Goal: Task Accomplishment & Management: Use online tool/utility

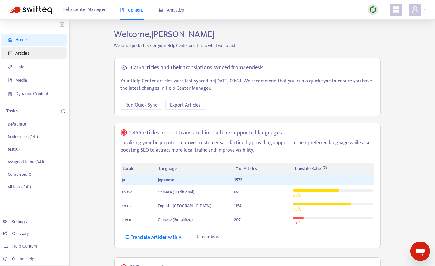
click at [29, 52] on span "Articles" at bounding box center [22, 53] width 14 height 5
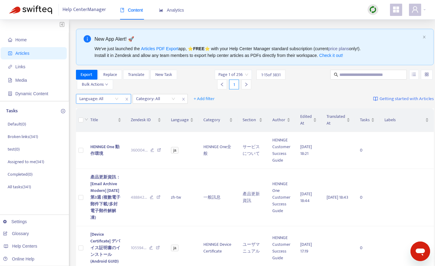
click at [122, 100] on div "Language: All" at bounding box center [103, 99] width 55 height 10
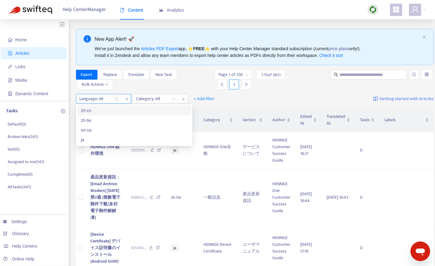
click at [117, 99] on div "Language: All" at bounding box center [99, 98] width 46 height 9
click at [96, 121] on div "zh-tw" at bounding box center [134, 120] width 107 height 7
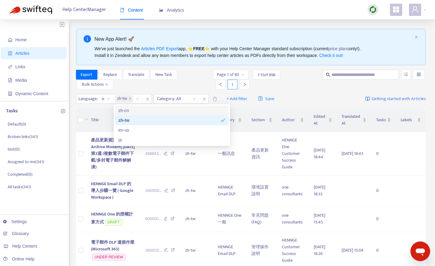
click at [195, 78] on div "Export Replace Translate New Task Bulk Actions" at bounding box center [144, 80] width 136 height 20
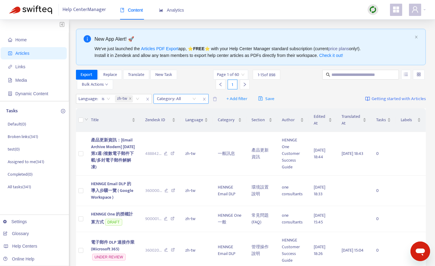
click at [196, 99] on div "Category: All" at bounding box center [177, 98] width 46 height 9
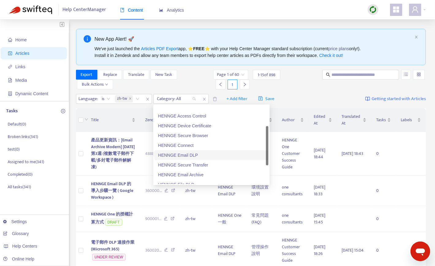
scroll to position [28, 0]
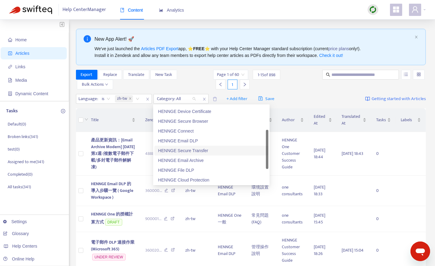
click at [191, 149] on div "HENNGE Secure Transfer" at bounding box center [211, 150] width 107 height 7
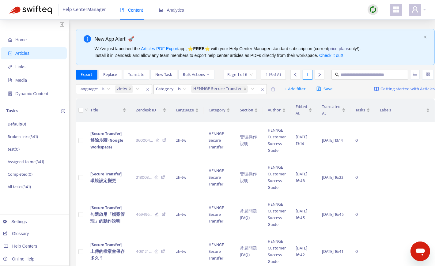
click at [343, 93] on div "Language : is zh-tw Category : is HENNGE Secure Transfer + Add filter Save Gett…" at bounding box center [255, 89] width 359 height 14
click at [367, 76] on input "text" at bounding box center [370, 74] width 59 height 7
type input "*"
click at [356, 86] on div "Language : is zh-tw Category : is HENNGE Secure Transfer + Add filter Save Gett…" at bounding box center [255, 89] width 359 height 14
click at [141, 79] on button "Translate" at bounding box center [136, 75] width 26 height 10
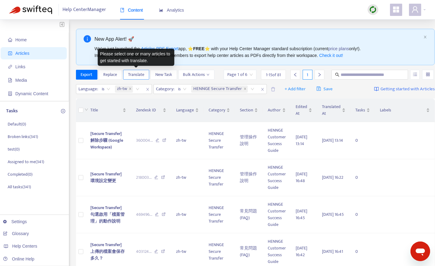
click at [139, 75] on span "Translate" at bounding box center [136, 74] width 16 height 7
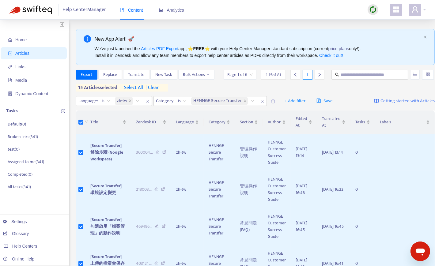
click at [141, 85] on span "select all" at bounding box center [133, 87] width 19 height 7
click at [139, 73] on span "Translate" at bounding box center [136, 74] width 16 height 7
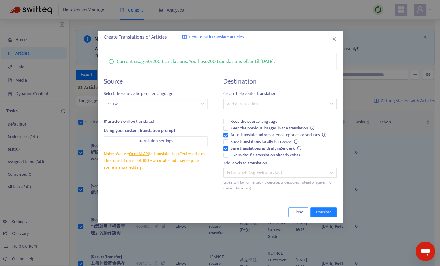
click at [295, 210] on span "Close" at bounding box center [298, 212] width 10 height 7
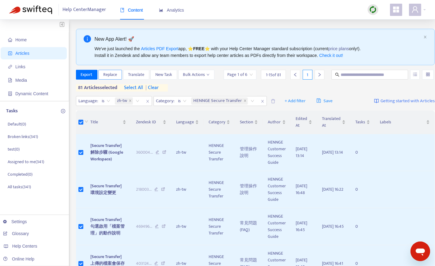
click at [108, 70] on button "Replace" at bounding box center [110, 75] width 24 height 10
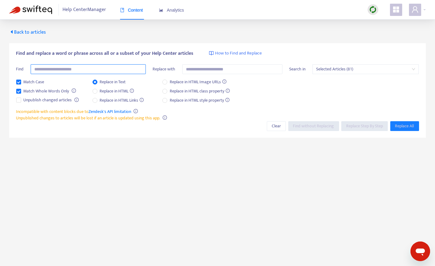
click at [90, 71] on input "text" at bounding box center [88, 69] width 115 height 10
type input "**********"
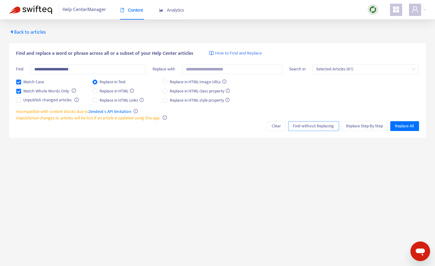
click at [313, 126] on span "Find without Replacing" at bounding box center [313, 126] width 41 height 7
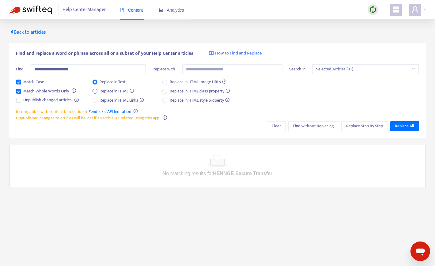
click at [105, 93] on span "Replace in HTML" at bounding box center [116, 91] width 39 height 7
click at [299, 124] on span "Find without Replacing" at bounding box center [313, 126] width 41 height 7
click at [323, 130] on button "Find without Replacing" at bounding box center [313, 126] width 51 height 10
click at [337, 66] on span "Selected Articles (81)" at bounding box center [365, 69] width 99 height 9
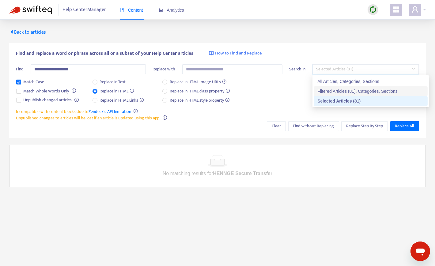
click at [339, 91] on div "Filtered Articles (81), Categories, Sections" at bounding box center [370, 91] width 107 height 7
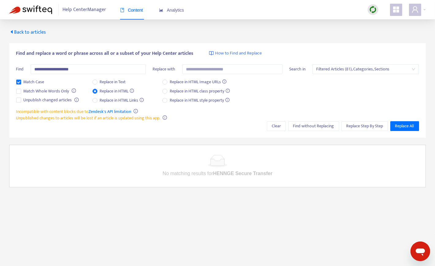
click at [289, 92] on div "Match Case Match Whole Words Only Unpublish changed articles Replace in Text Re…" at bounding box center [217, 94] width 403 height 30
click at [301, 128] on span "Find without Replacing" at bounding box center [313, 126] width 41 height 7
click at [361, 124] on span "Replace Step By Step" at bounding box center [364, 126] width 37 height 7
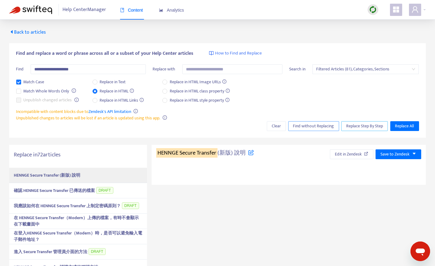
type textarea "**********"
click at [306, 127] on span "Find without Replacing" at bounding box center [313, 126] width 41 height 7
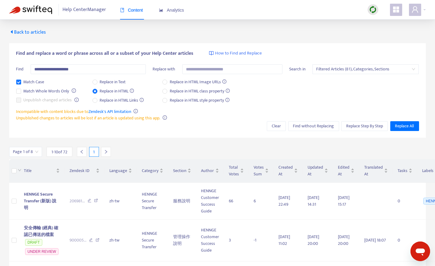
click at [34, 32] on span "Back to articles" at bounding box center [27, 32] width 37 height 8
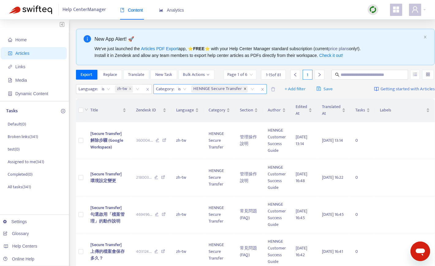
click at [244, 88] on icon "close" at bounding box center [245, 89] width 2 height 2
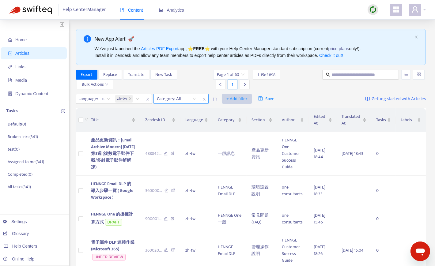
click at [234, 100] on span "+ Add filter" at bounding box center [236, 98] width 21 height 7
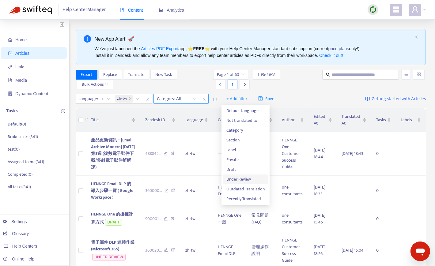
click at [232, 179] on span "Under Review" at bounding box center [245, 179] width 38 height 7
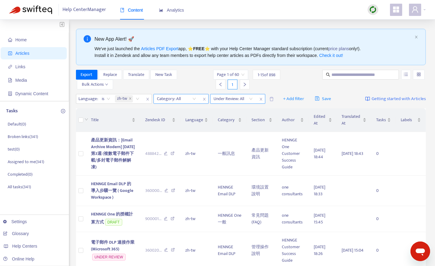
click at [249, 96] on input "search" at bounding box center [233, 98] width 39 height 9
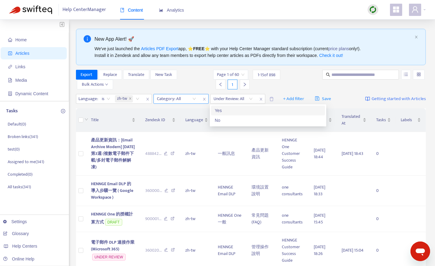
click at [235, 110] on div "Yes" at bounding box center [268, 110] width 107 height 7
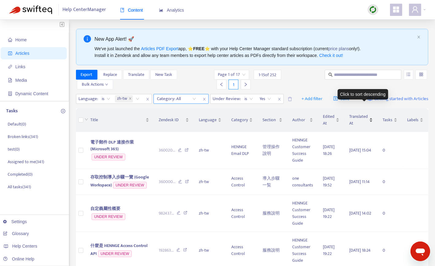
click at [373, 113] on div "Translated At" at bounding box center [361, 119] width 24 height 13
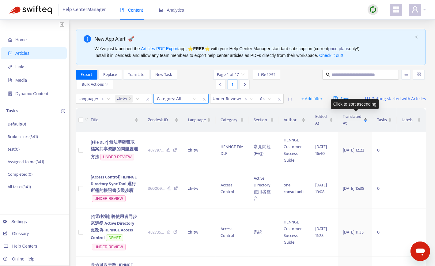
click at [367, 117] on div "Translated At" at bounding box center [355, 119] width 25 height 13
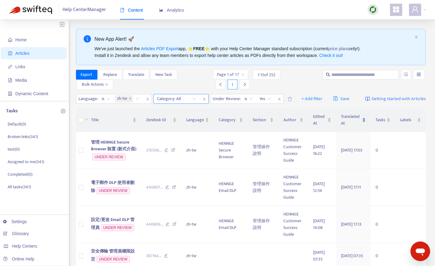
click at [366, 122] on div "Translated At" at bounding box center [353, 119] width 25 height 13
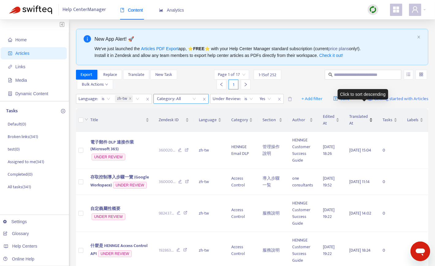
click at [373, 113] on div "Translated At" at bounding box center [361, 119] width 24 height 13
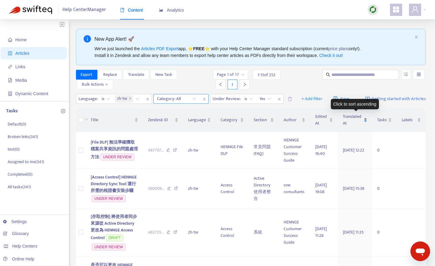
click at [367, 118] on div "Translated At" at bounding box center [355, 119] width 25 height 13
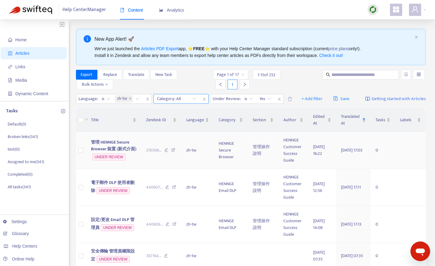
click at [109, 144] on span "管理 HENNGE Secure Browser 裝置 (新式介面)" at bounding box center [113, 146] width 45 height 14
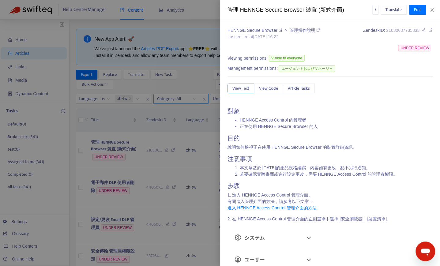
click at [206, 146] on div at bounding box center [220, 133] width 440 height 266
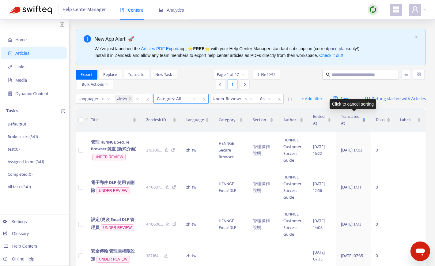
click at [366, 122] on div "Translated At" at bounding box center [353, 119] width 25 height 13
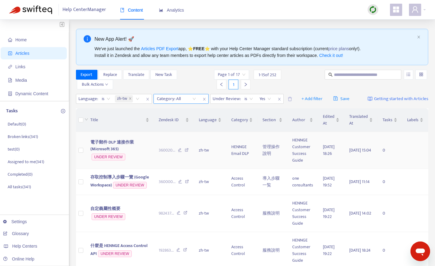
click at [116, 139] on span "電子郵件 DLP 連接作業 (Microsoft 365)" at bounding box center [113, 146] width 44 height 14
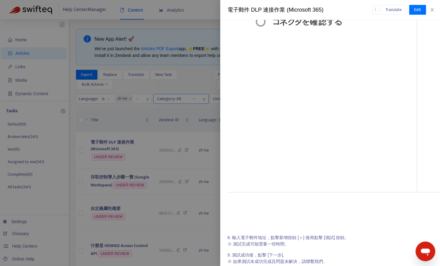
scroll to position [2394, 0]
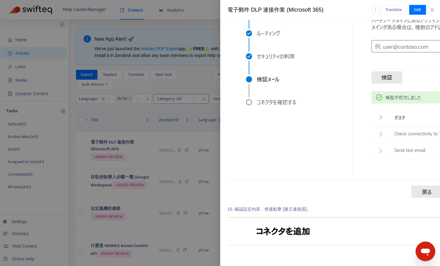
click at [168, 171] on div at bounding box center [220, 133] width 440 height 266
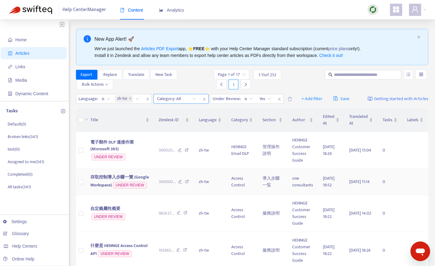
click at [106, 174] on span "存取控制導入步驟一覽 (Google Workspace)" at bounding box center [120, 181] width 59 height 15
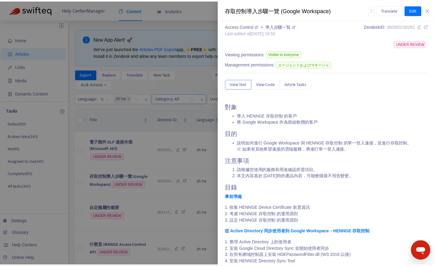
scroll to position [0, 0]
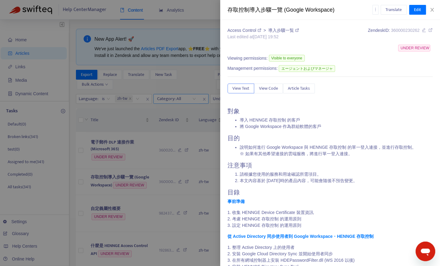
click at [226, 146] on div "Access Control > 導入步驟一覧 Last edited at [DATE] 19:52 Zendesk ID: 360000230262 UN…" at bounding box center [330, 143] width 220 height 246
click at [206, 147] on div at bounding box center [220, 133] width 440 height 266
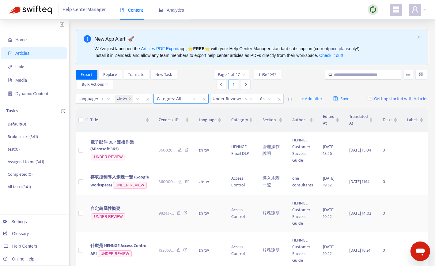
click at [112, 205] on span "自定義屬性概要" at bounding box center [106, 208] width 30 height 7
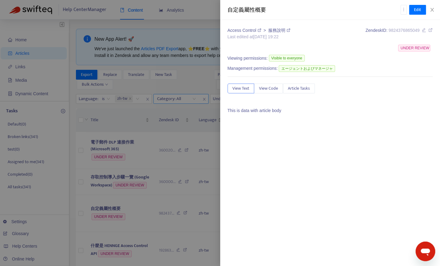
click at [183, 180] on div at bounding box center [220, 133] width 440 height 266
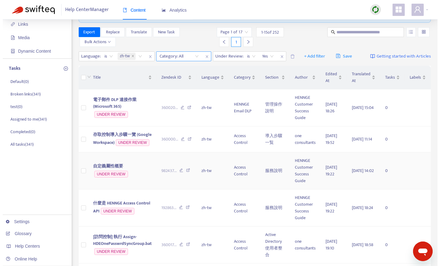
scroll to position [44, 0]
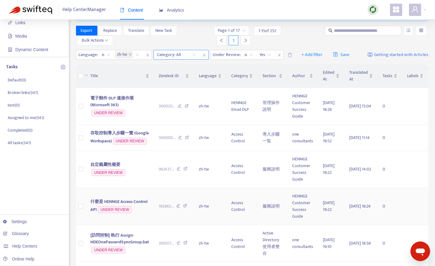
click at [143, 198] on span "什麼是 HENNGE Access Control API" at bounding box center [119, 205] width 57 height 15
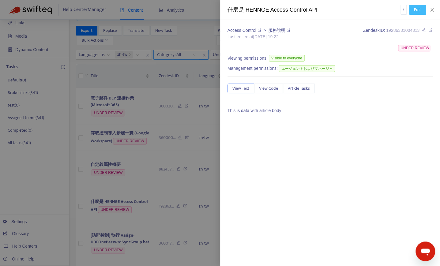
click at [416, 11] on span "Edit" at bounding box center [417, 9] width 7 height 7
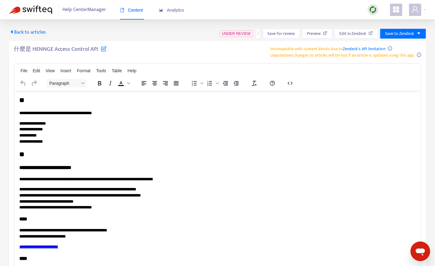
click at [196, 58] on div "什麼是 HENNGE Access Control API Incompatible with content blocks due to Zendesk's…" at bounding box center [217, 52] width 407 height 13
